Goal: Find specific page/section: Find specific page/section

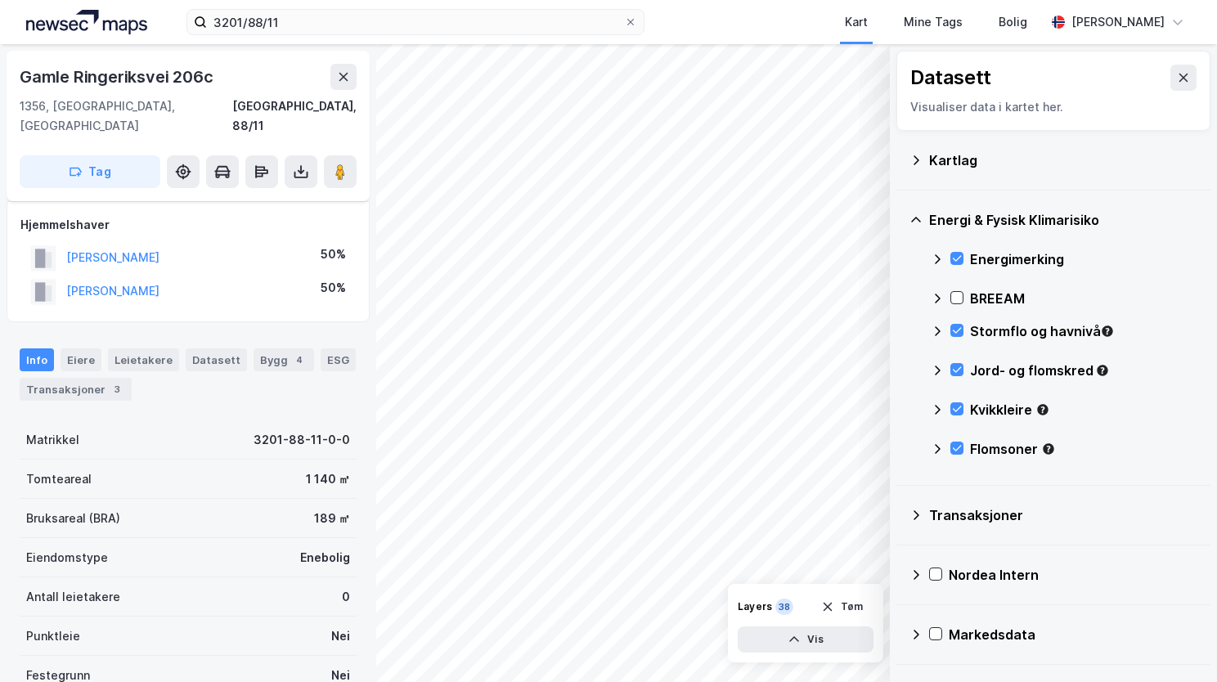
scroll to position [124, 0]
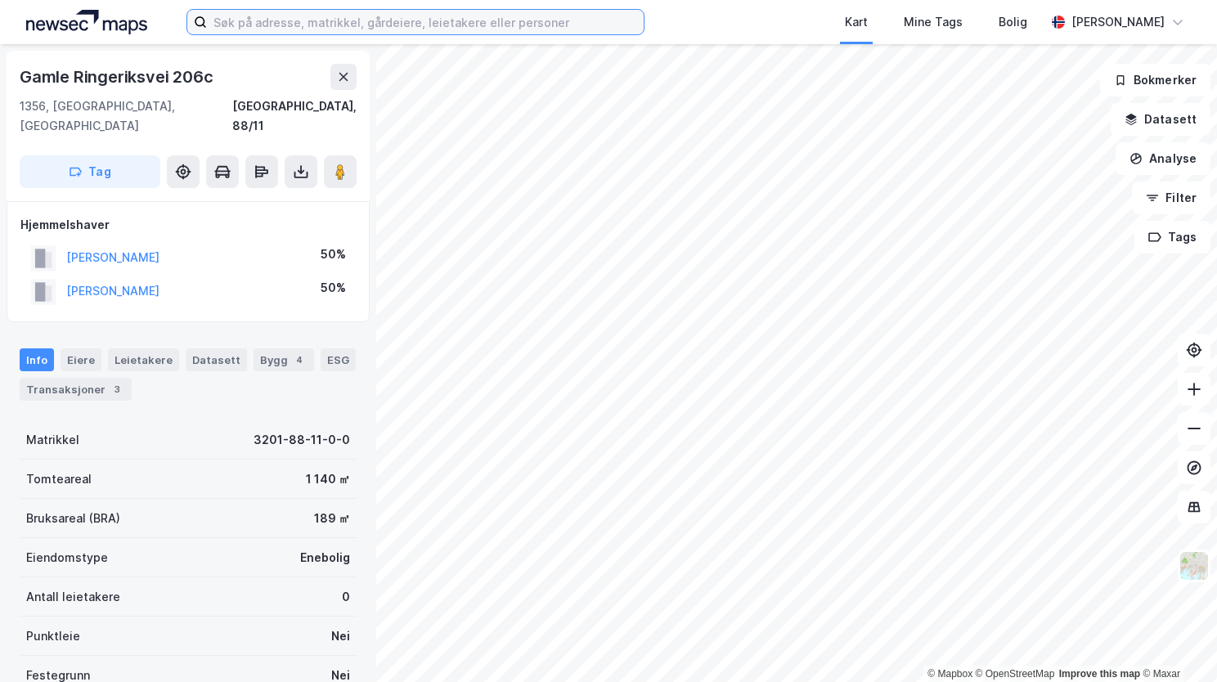
click at [285, 30] on input at bounding box center [425, 22] width 437 height 25
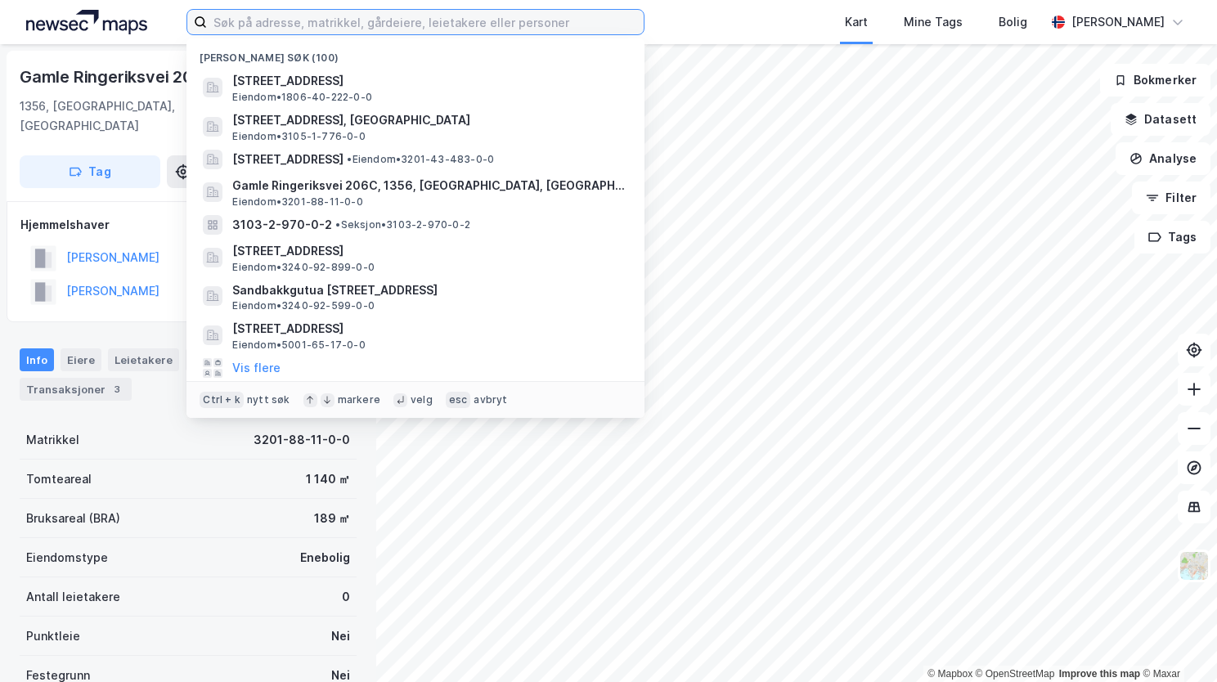
click at [340, 20] on input at bounding box center [425, 22] width 437 height 25
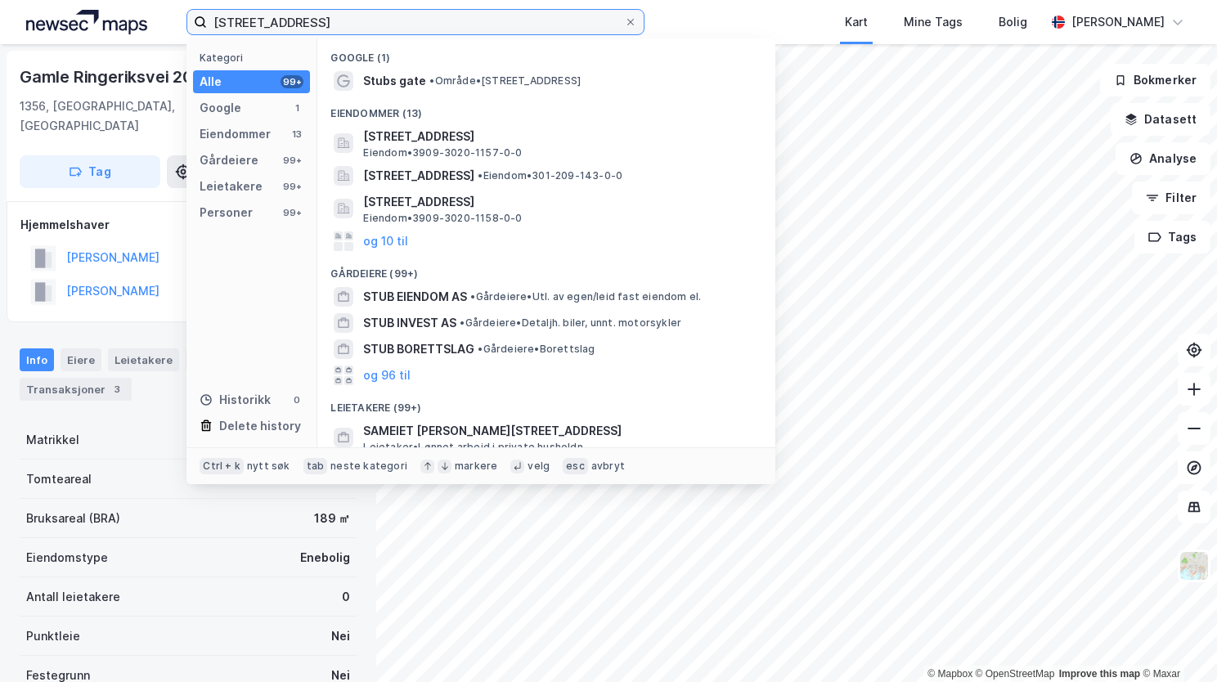
type input "stubs gate 5"
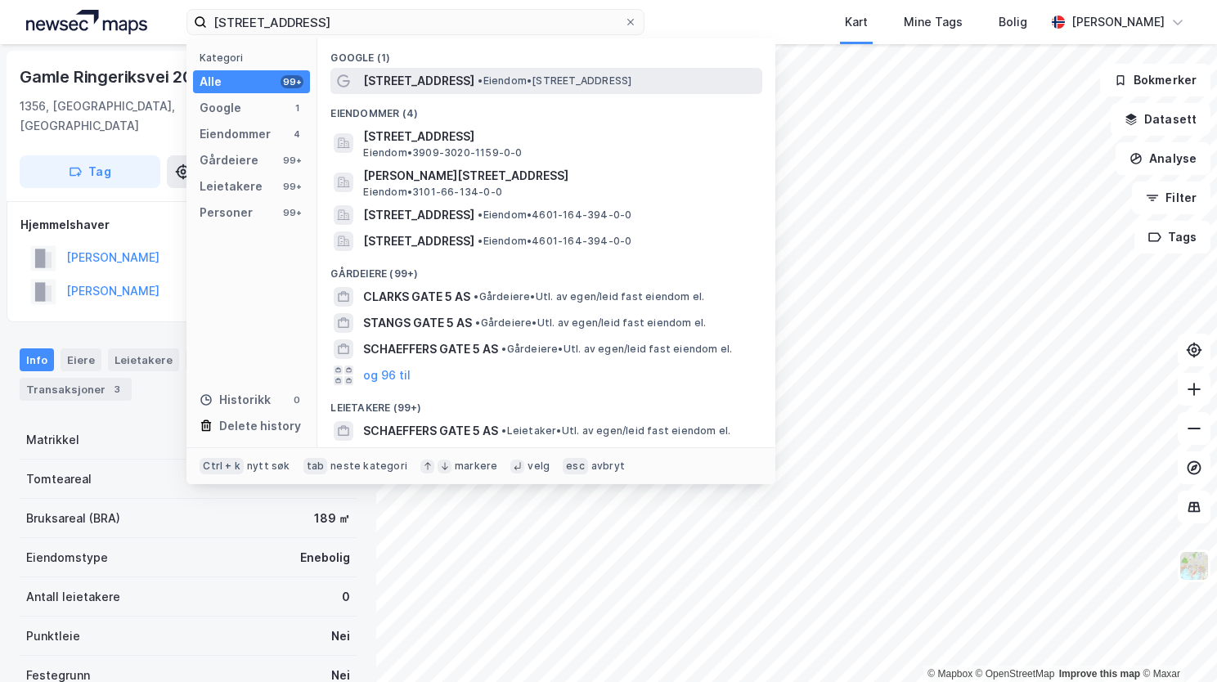
click at [365, 87] on span "Stubs gate 5" at bounding box center [418, 81] width 111 height 20
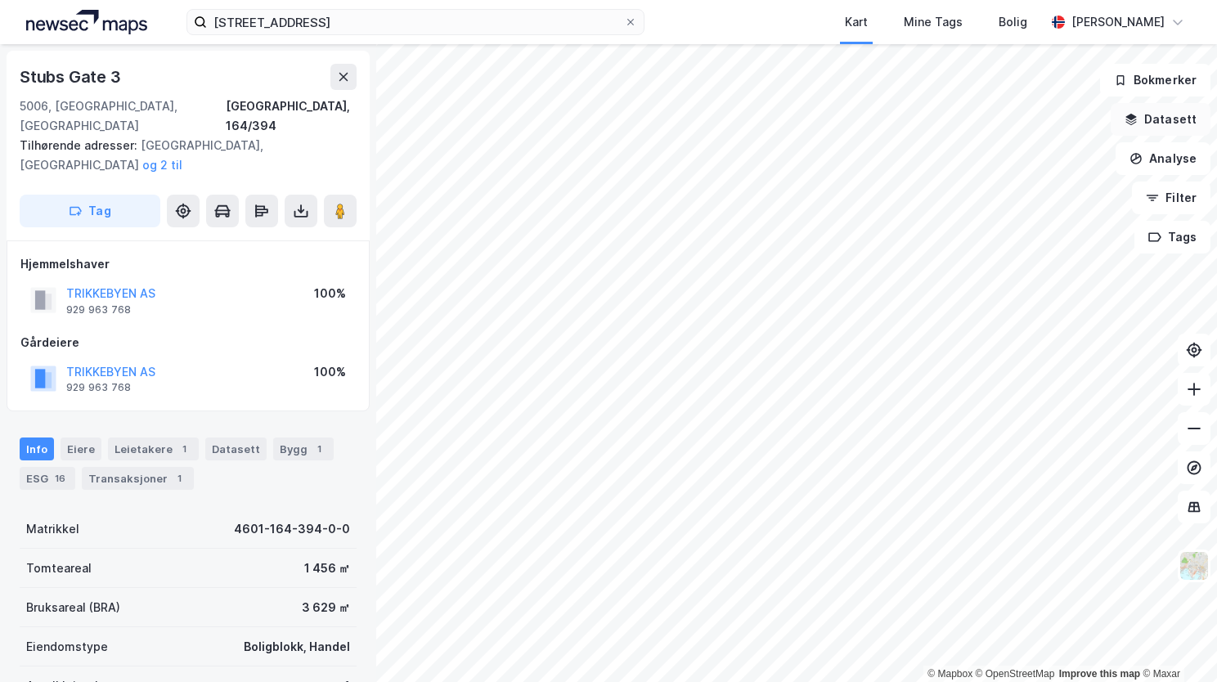
click at [1161, 122] on button "Datasett" at bounding box center [1161, 119] width 100 height 33
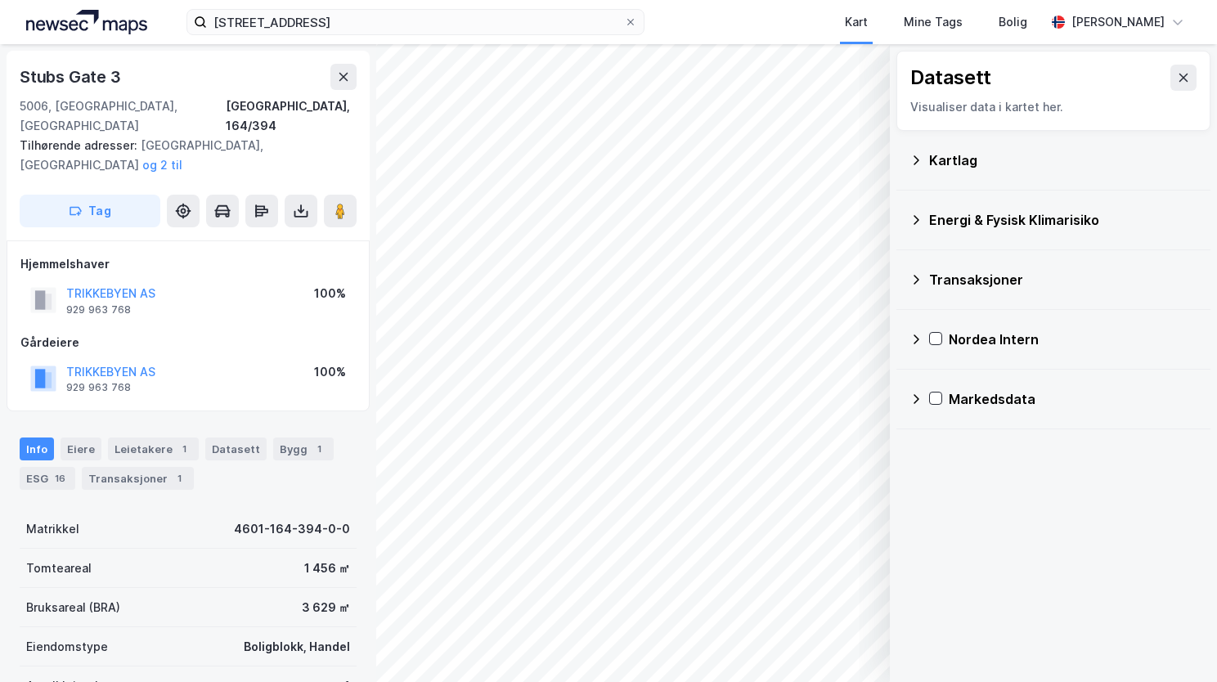
click at [911, 160] on icon at bounding box center [916, 160] width 13 height 13
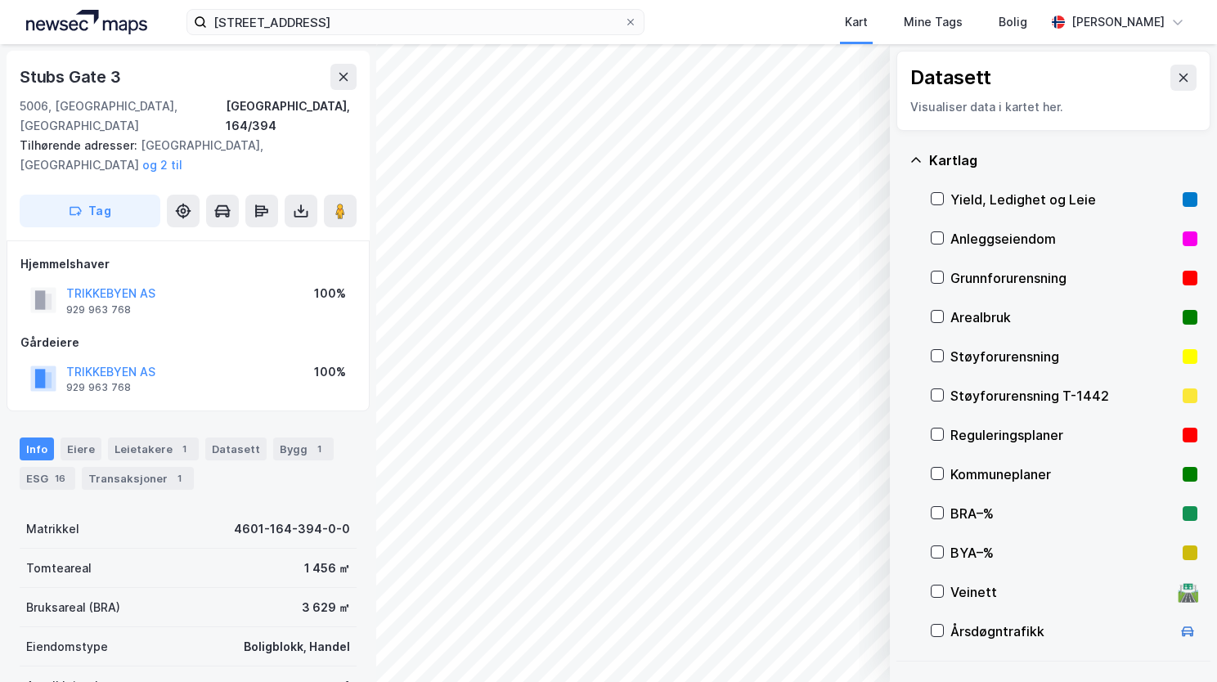
click at [944, 286] on div "Grunnforurensning" at bounding box center [1064, 278] width 267 height 39
click at [920, 161] on icon at bounding box center [916, 159] width 10 height 5
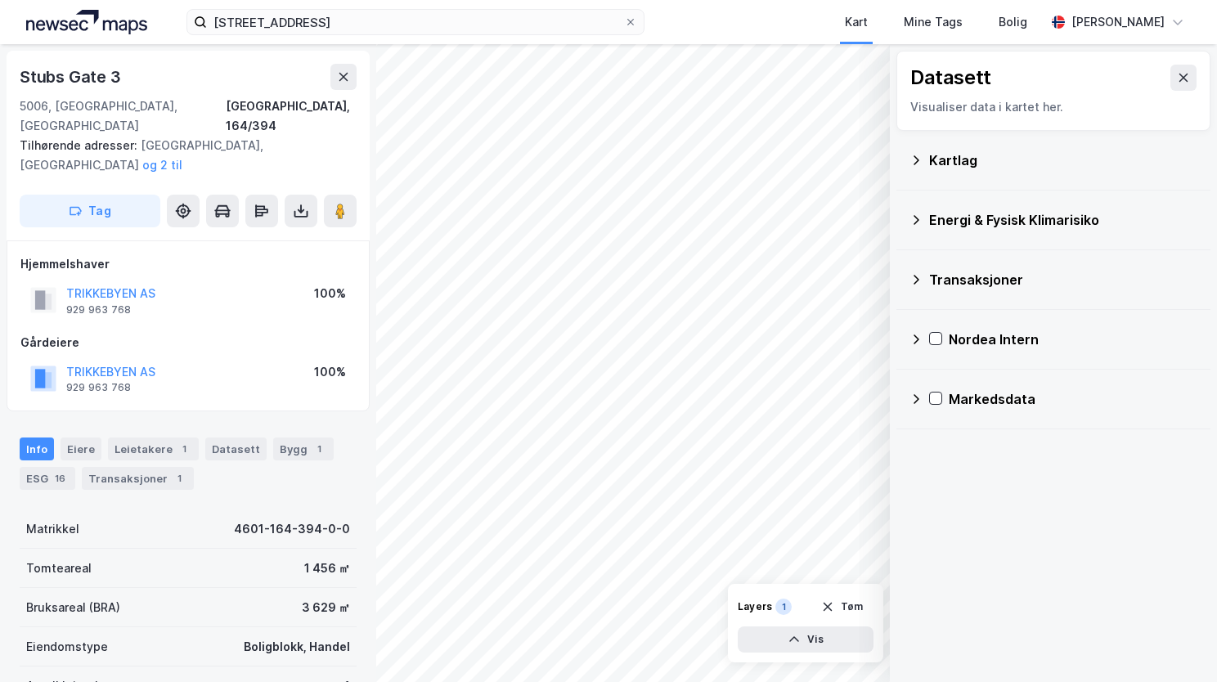
click at [919, 218] on icon at bounding box center [917, 220] width 6 height 10
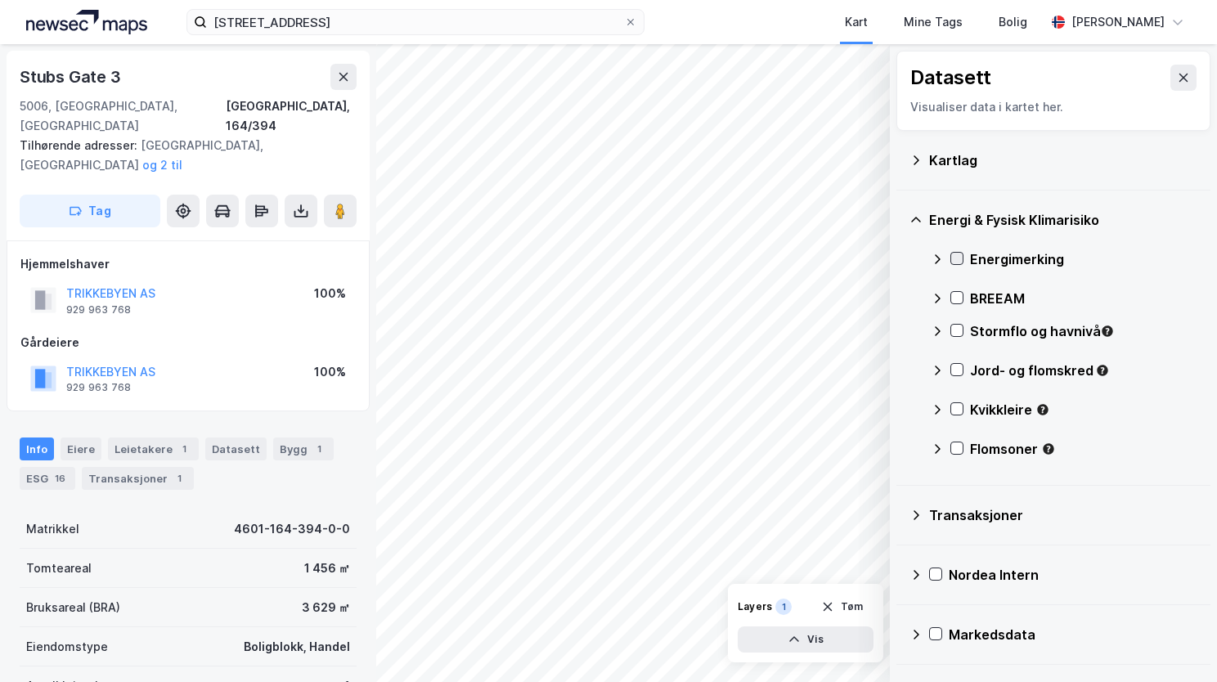
click at [956, 254] on icon at bounding box center [956, 258] width 11 height 11
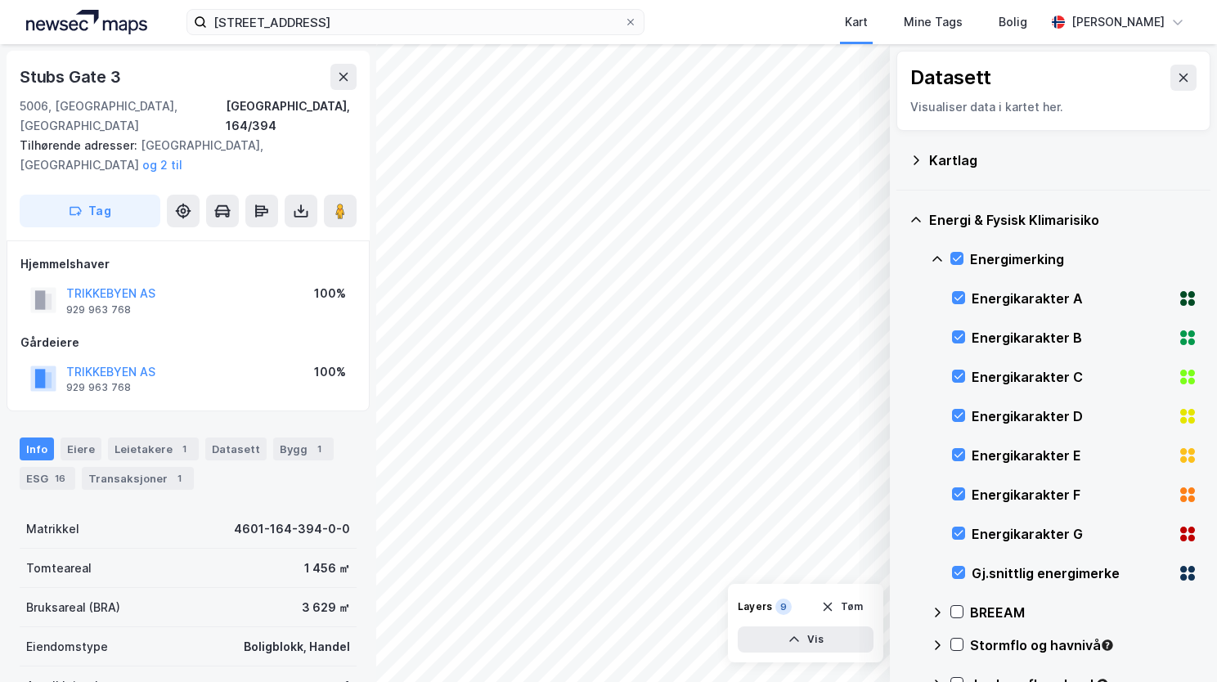
click at [933, 256] on icon at bounding box center [937, 259] width 13 height 13
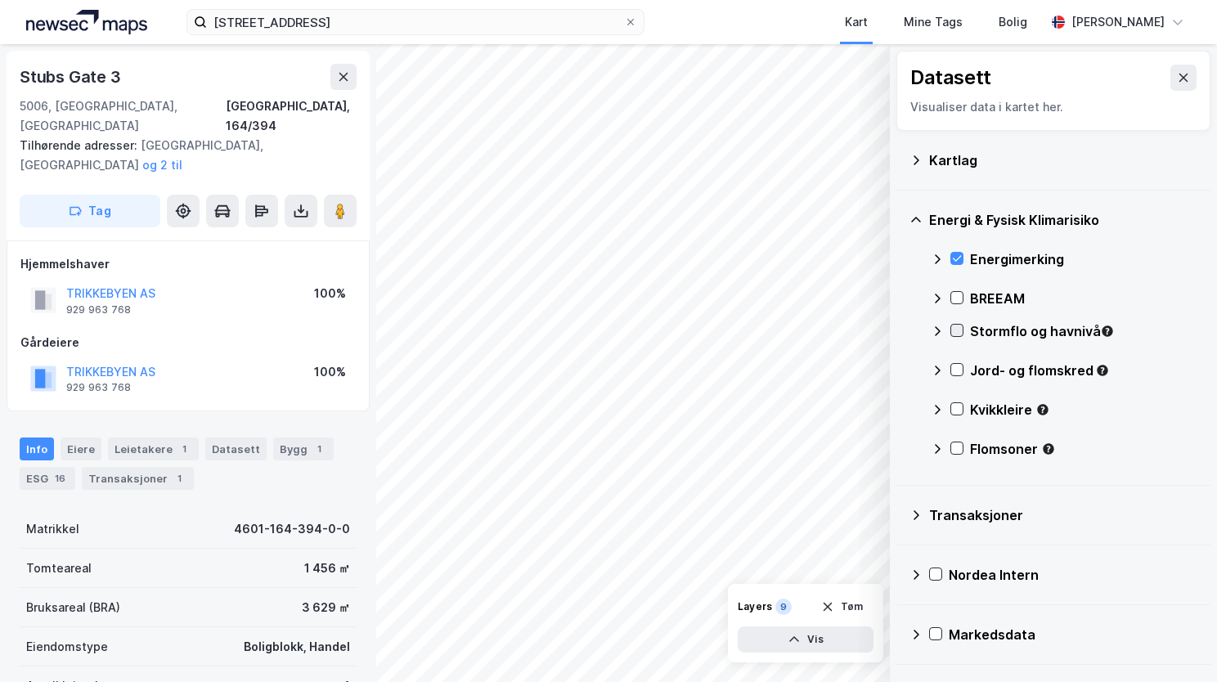
click at [957, 329] on icon at bounding box center [956, 330] width 11 height 11
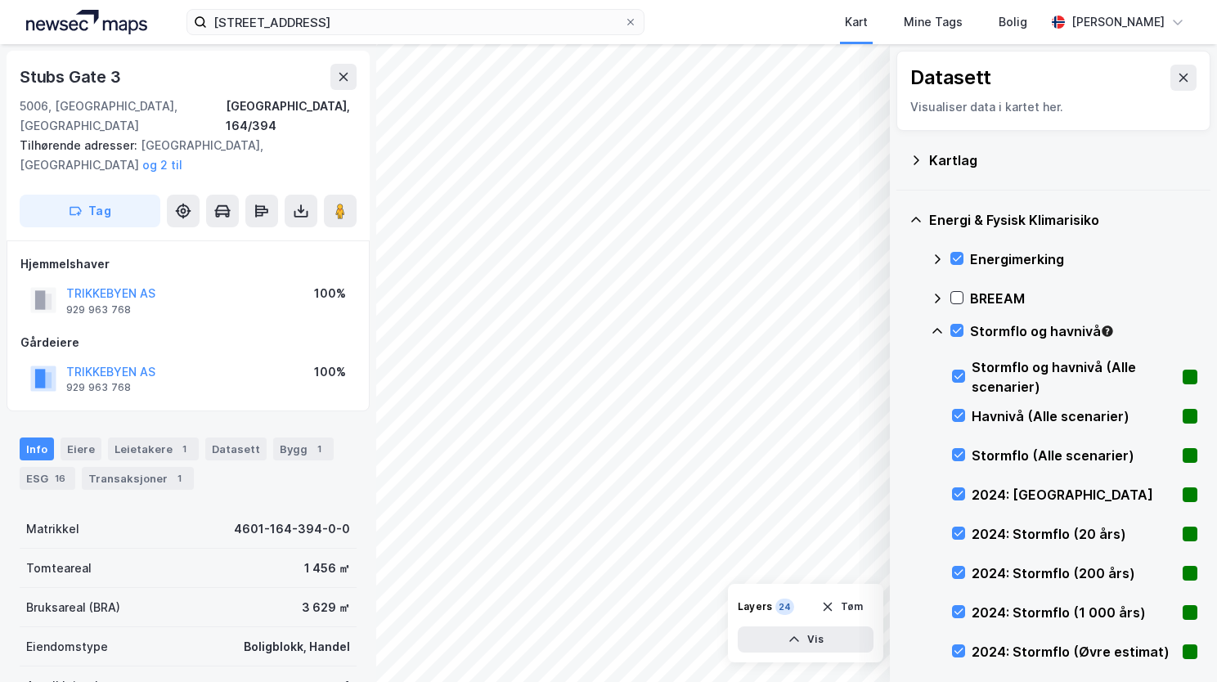
click at [935, 328] on icon at bounding box center [937, 331] width 13 height 13
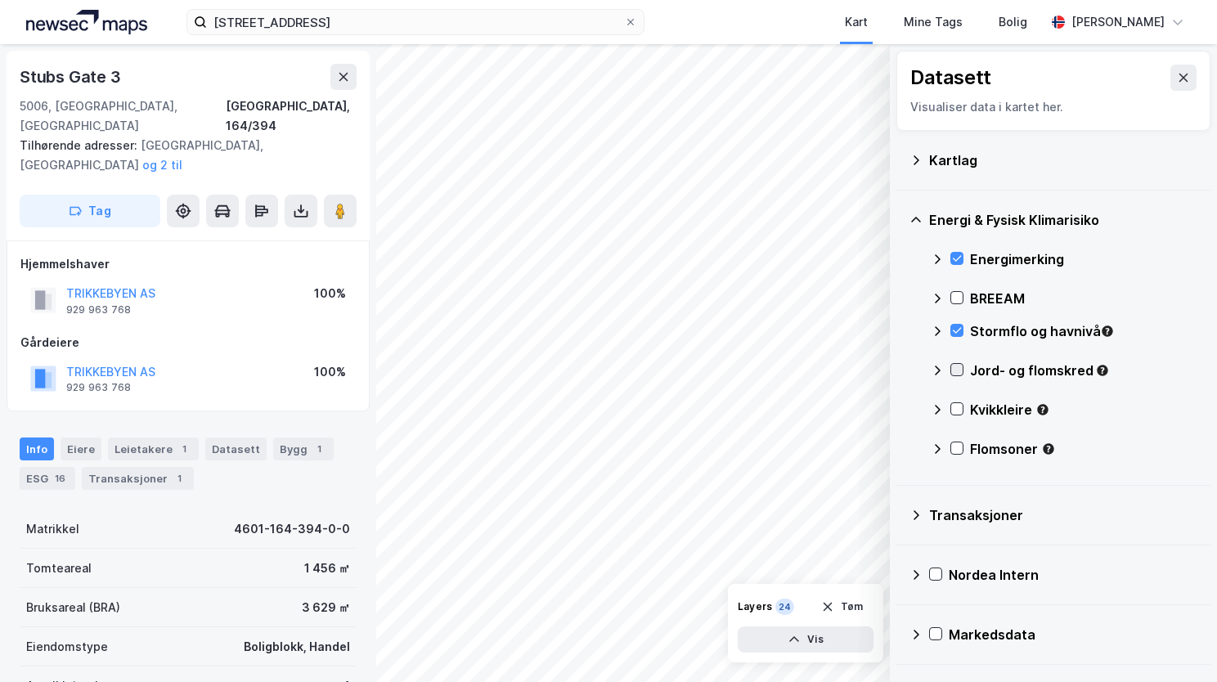
click at [956, 366] on icon at bounding box center [956, 369] width 11 height 11
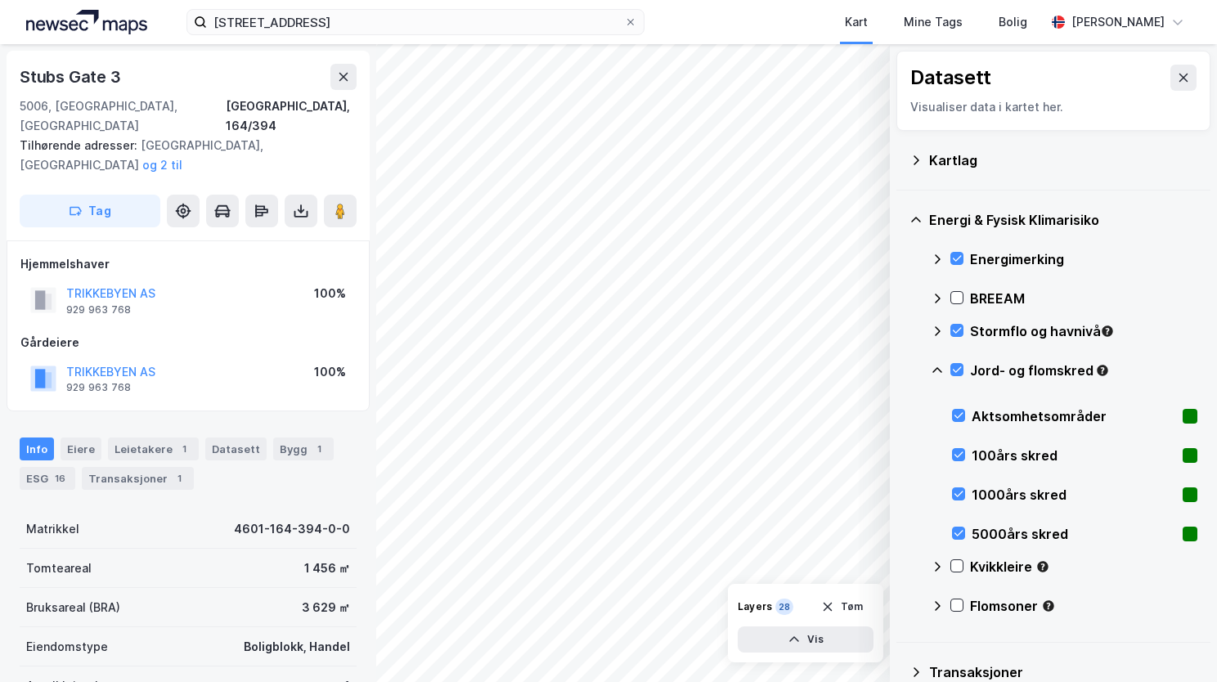
click at [941, 364] on icon at bounding box center [937, 370] width 13 height 13
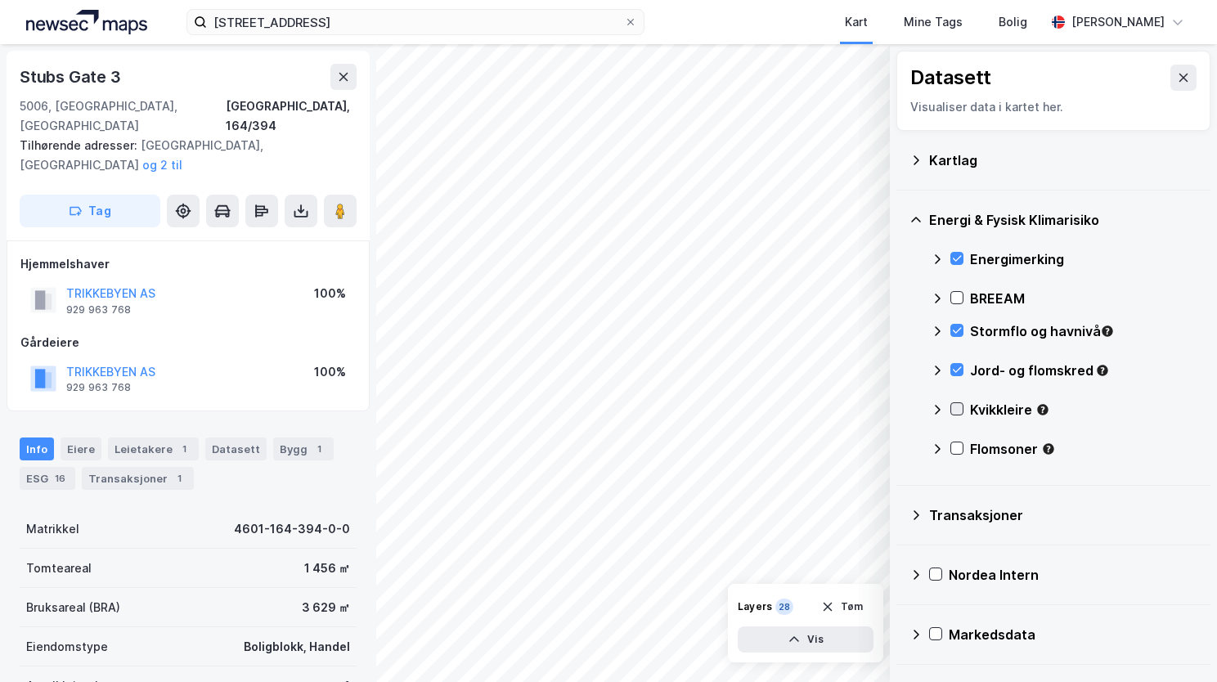
click at [960, 410] on icon at bounding box center [956, 408] width 11 height 11
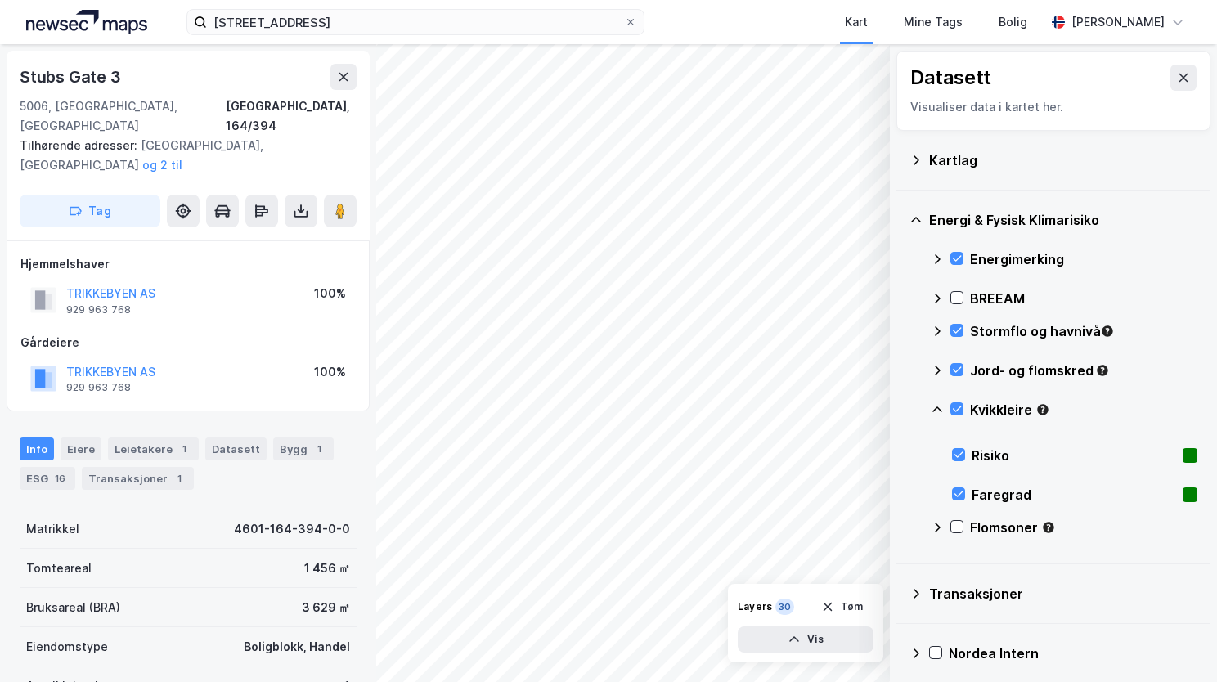
click at [938, 412] on icon at bounding box center [937, 409] width 13 height 13
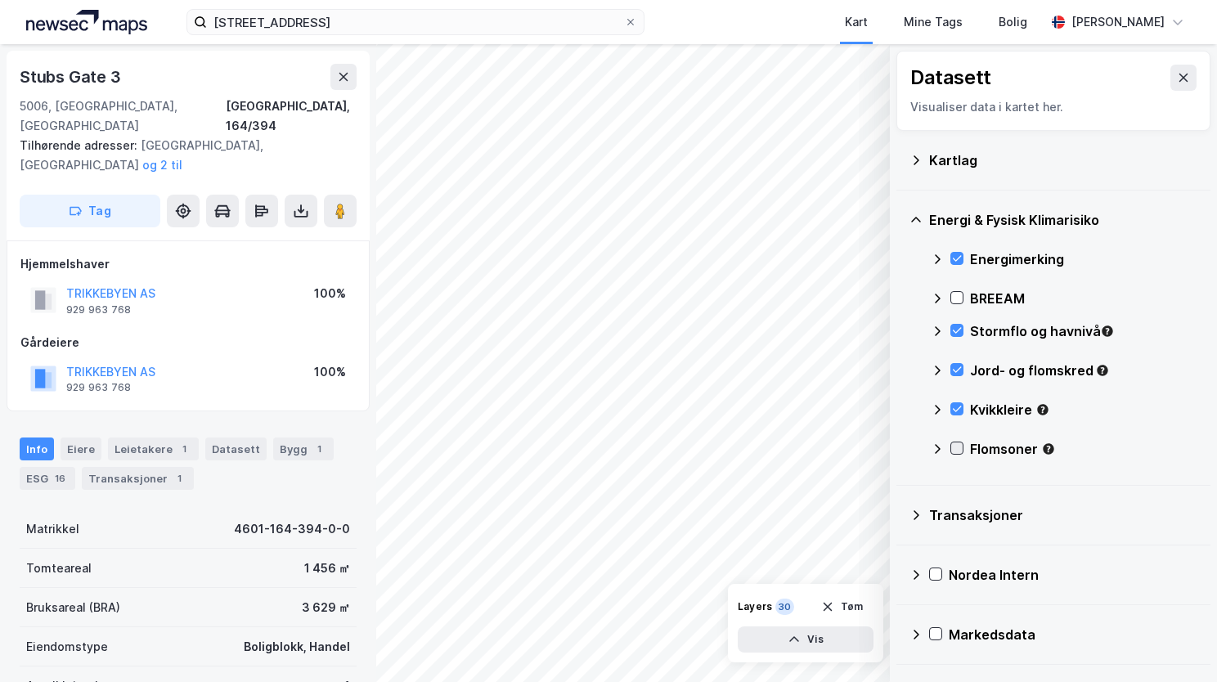
click at [962, 451] on icon at bounding box center [956, 448] width 11 height 11
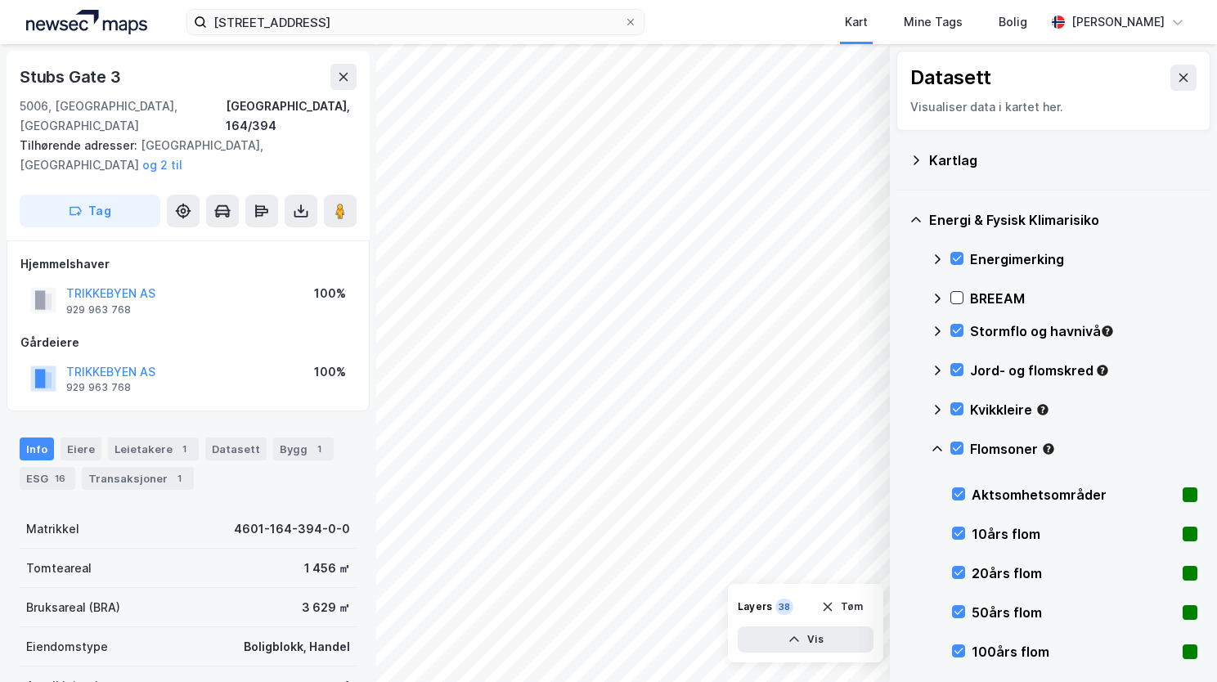
click at [931, 443] on icon at bounding box center [937, 449] width 13 height 13
